Goal: Task Accomplishment & Management: Manage account settings

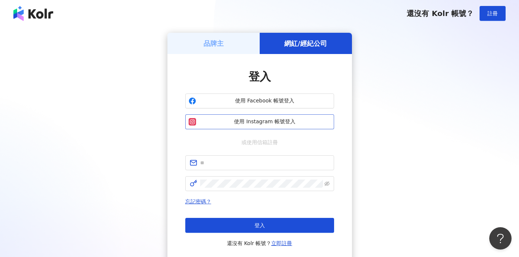
click at [291, 121] on span "使用 Instagram 帳號登入" at bounding box center [265, 121] width 132 height 7
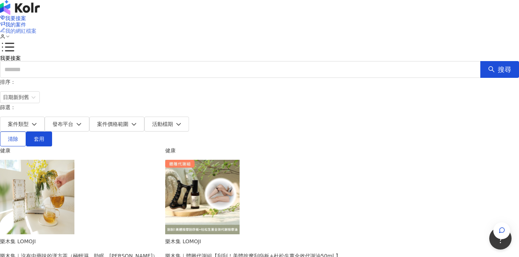
click at [36, 28] on span "我的網紅檔案" at bounding box center [20, 31] width 31 height 6
